Goal: Information Seeking & Learning: Learn about a topic

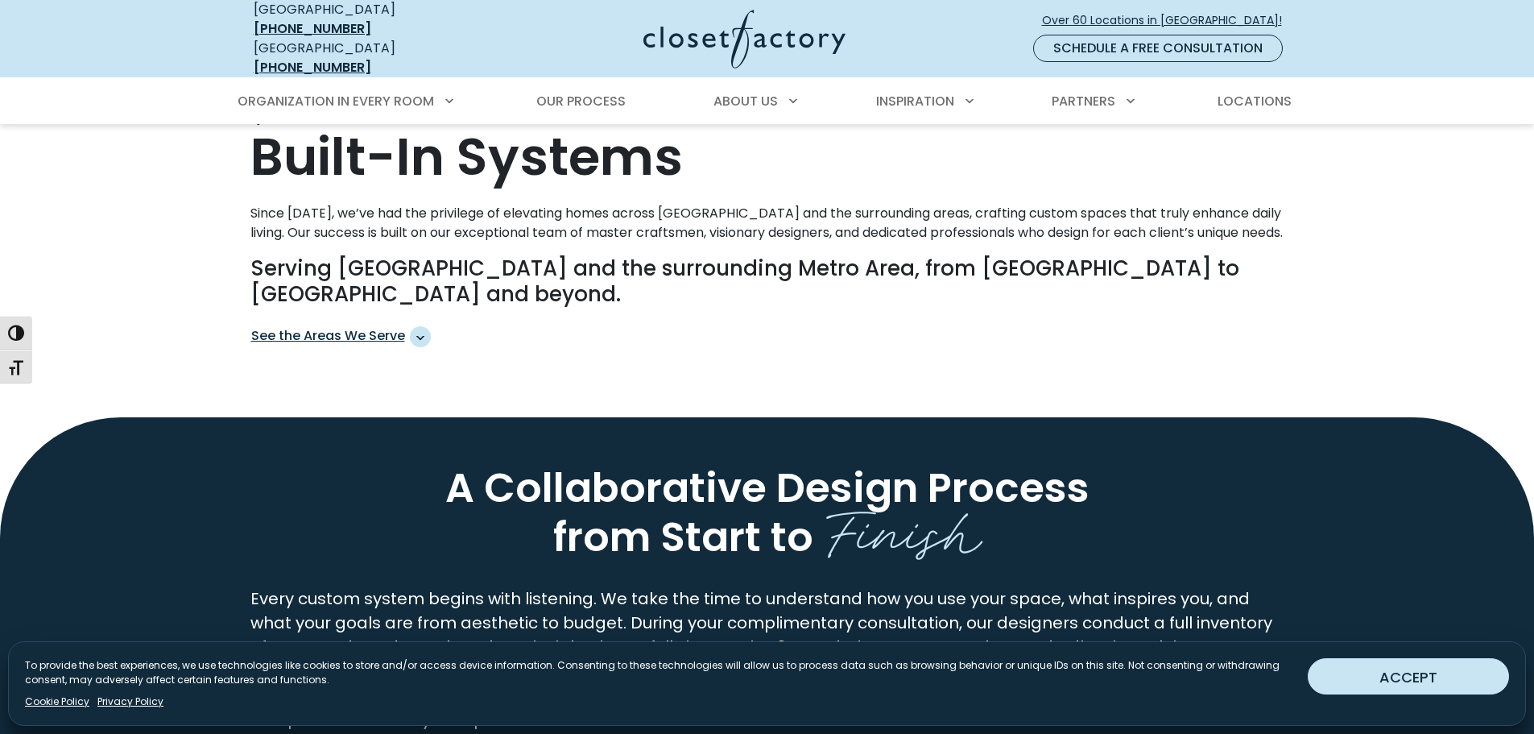
scroll to position [886, 0]
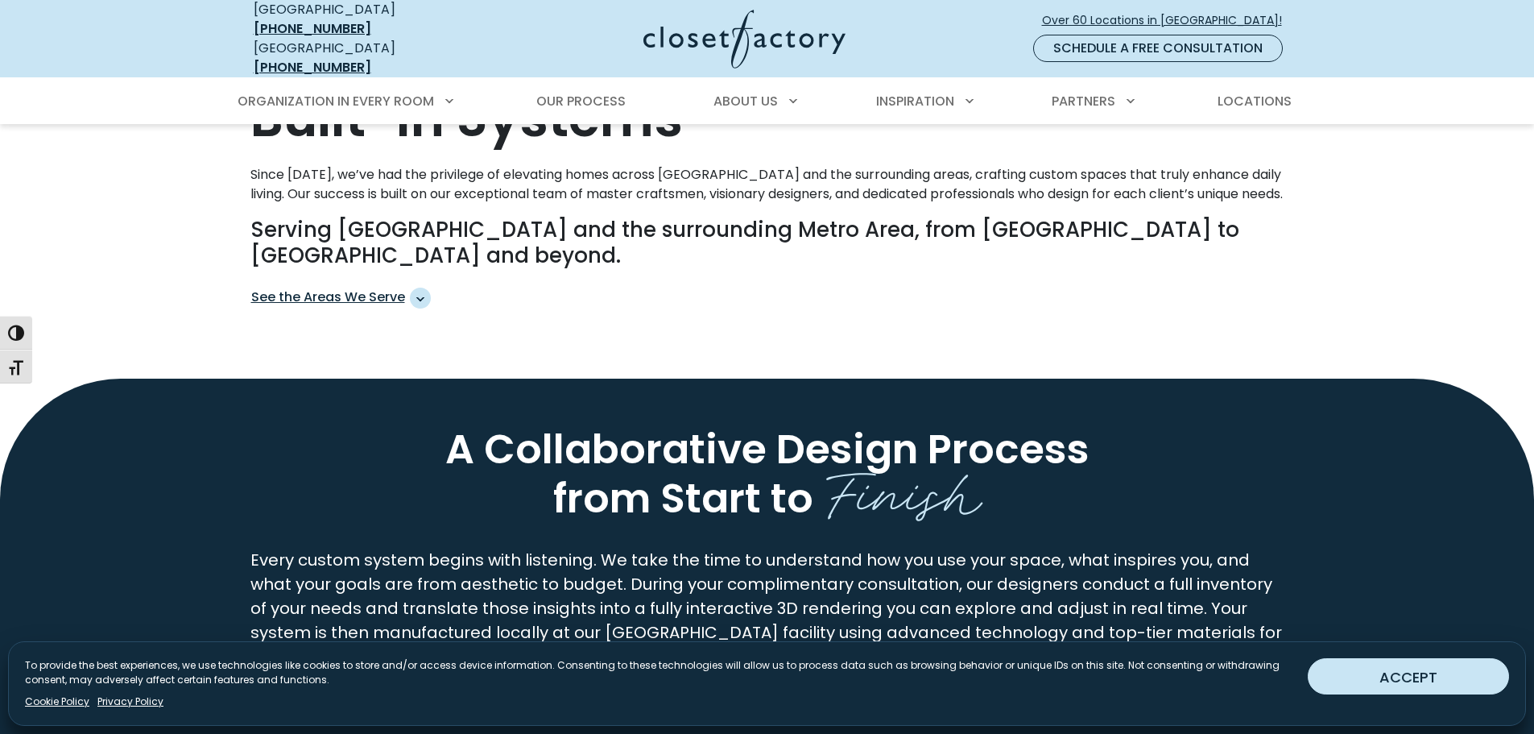
drag, startPoint x: 1393, startPoint y: 673, endPoint x: 1343, endPoint y: 655, distance: 53.7
click at [1393, 673] on button "ACCEPT" at bounding box center [1408, 676] width 201 height 36
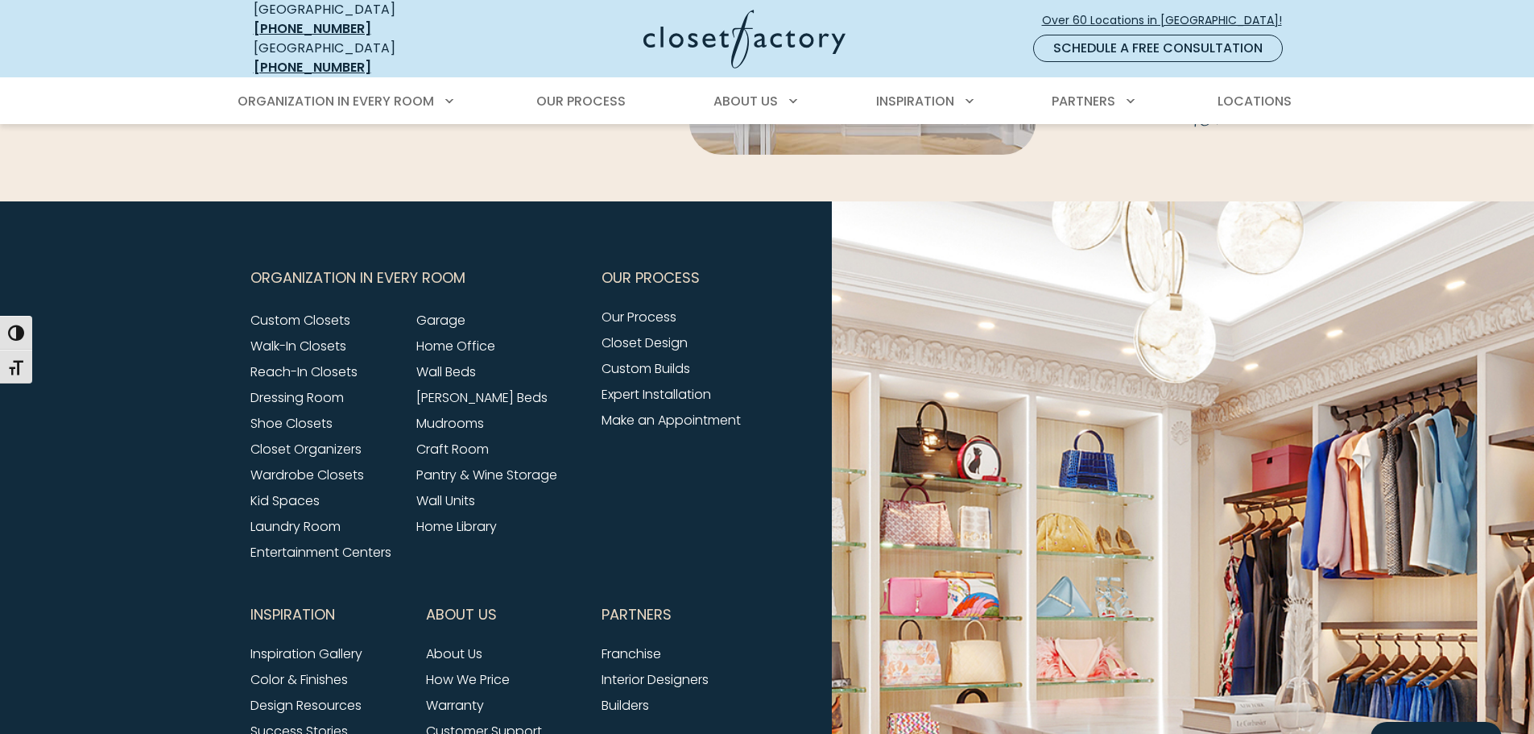
scroll to position [6449, 0]
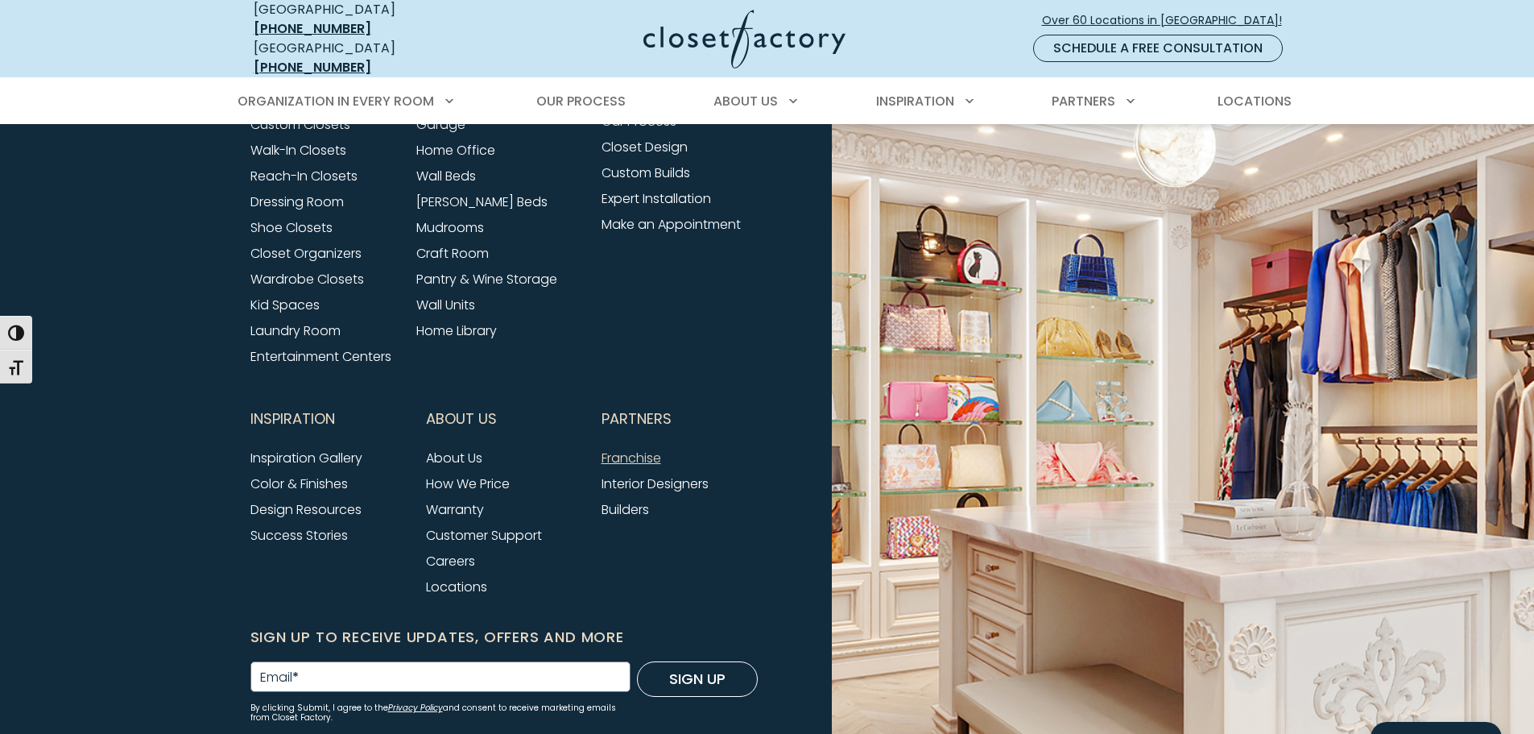
click at [633, 449] on link "Franchise" at bounding box center [632, 458] width 60 height 19
